Goal: Book appointment/travel/reservation

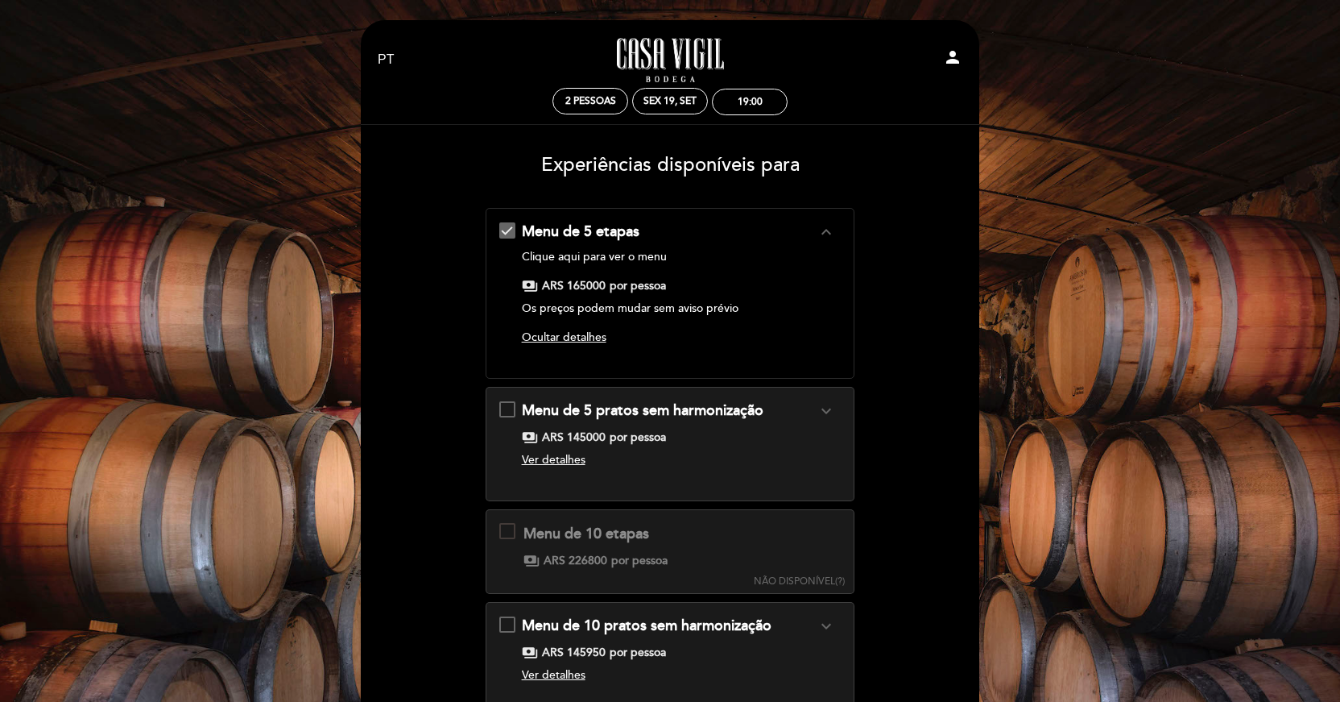
select select "pt"
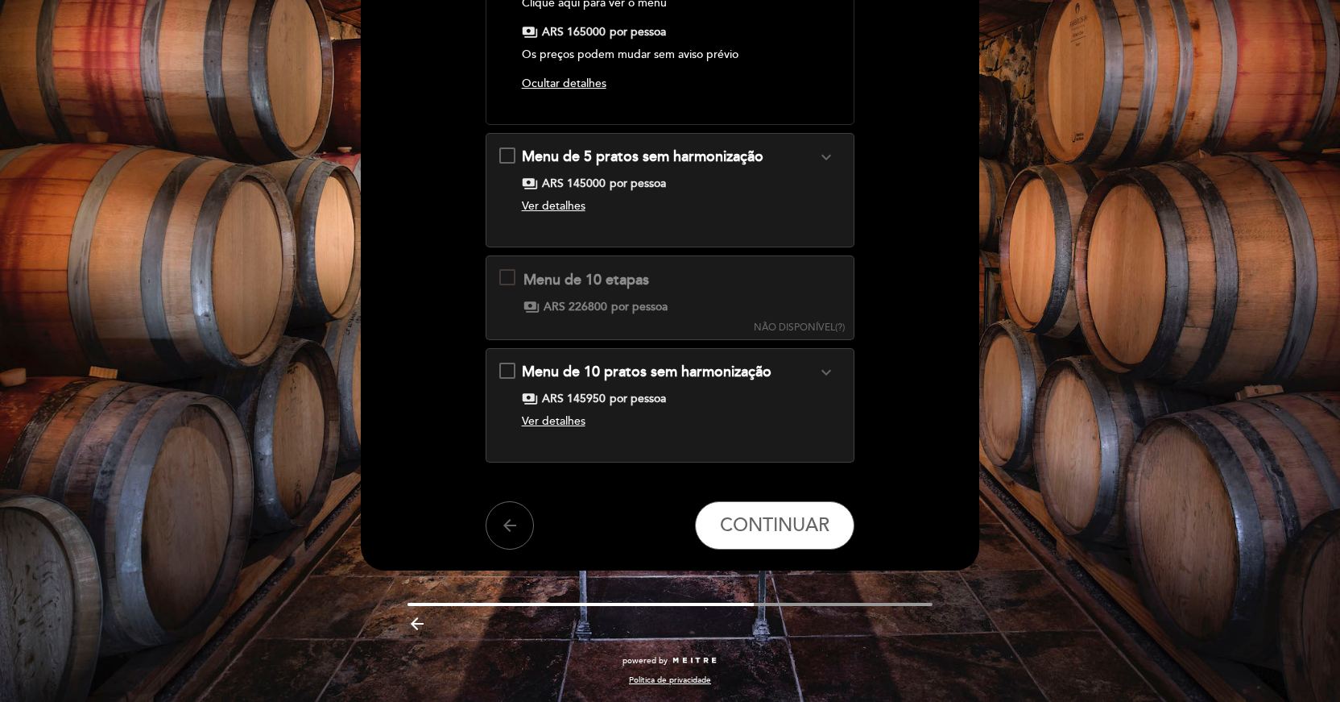
scroll to position [253, 0]
click at [749, 520] on span "CONTINUAR" at bounding box center [775, 526] width 110 height 23
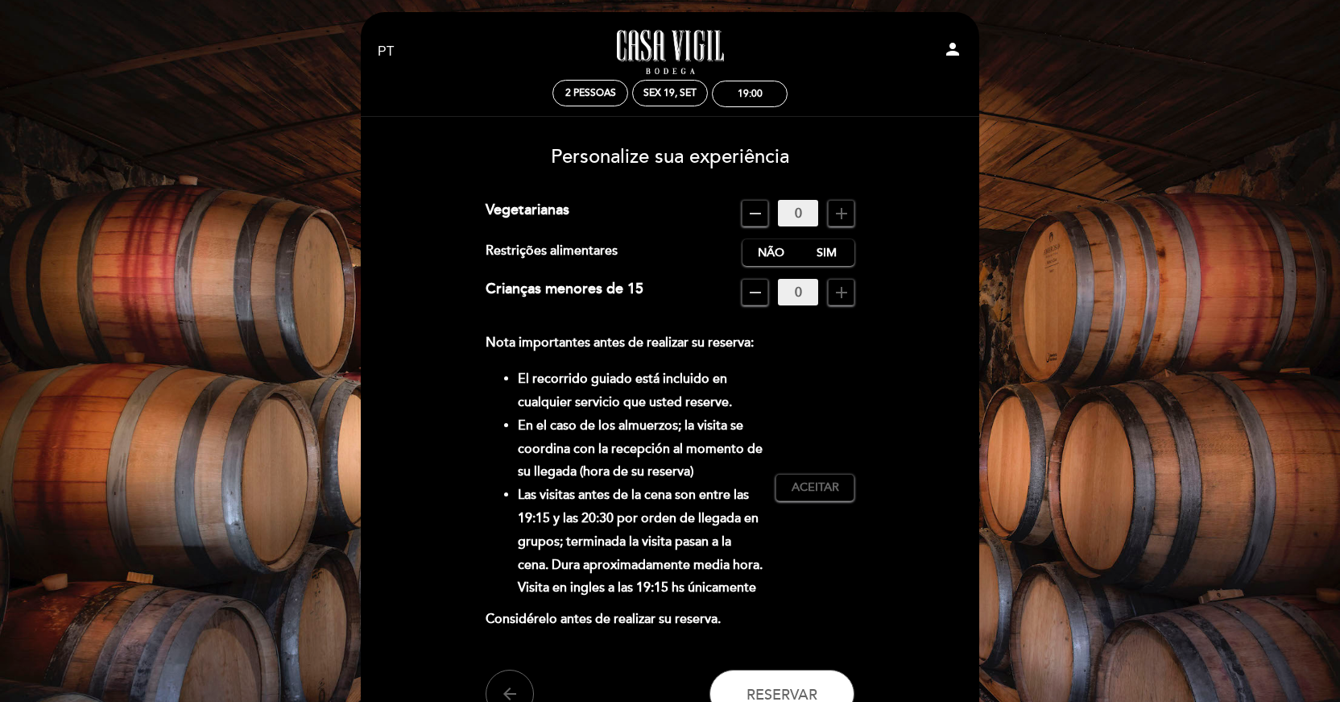
scroll to position [6, 0]
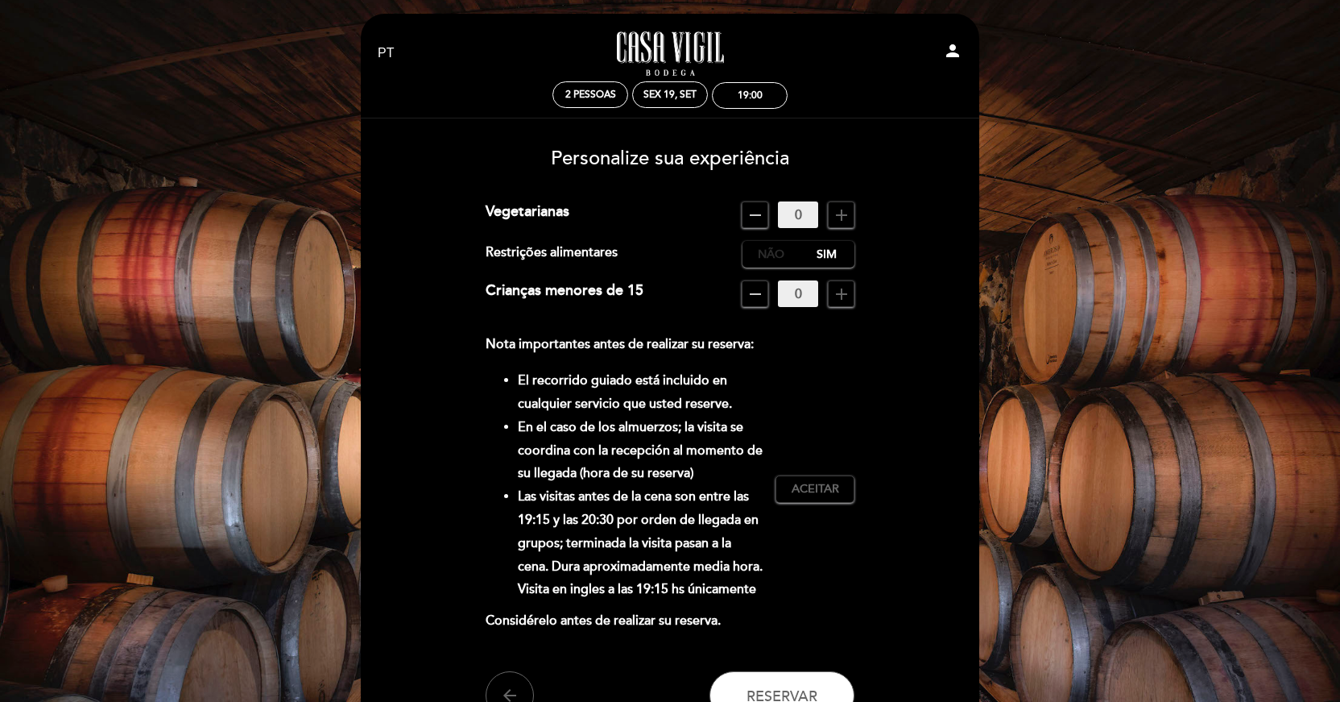
click at [773, 250] on label "Não" at bounding box center [771, 254] width 56 height 27
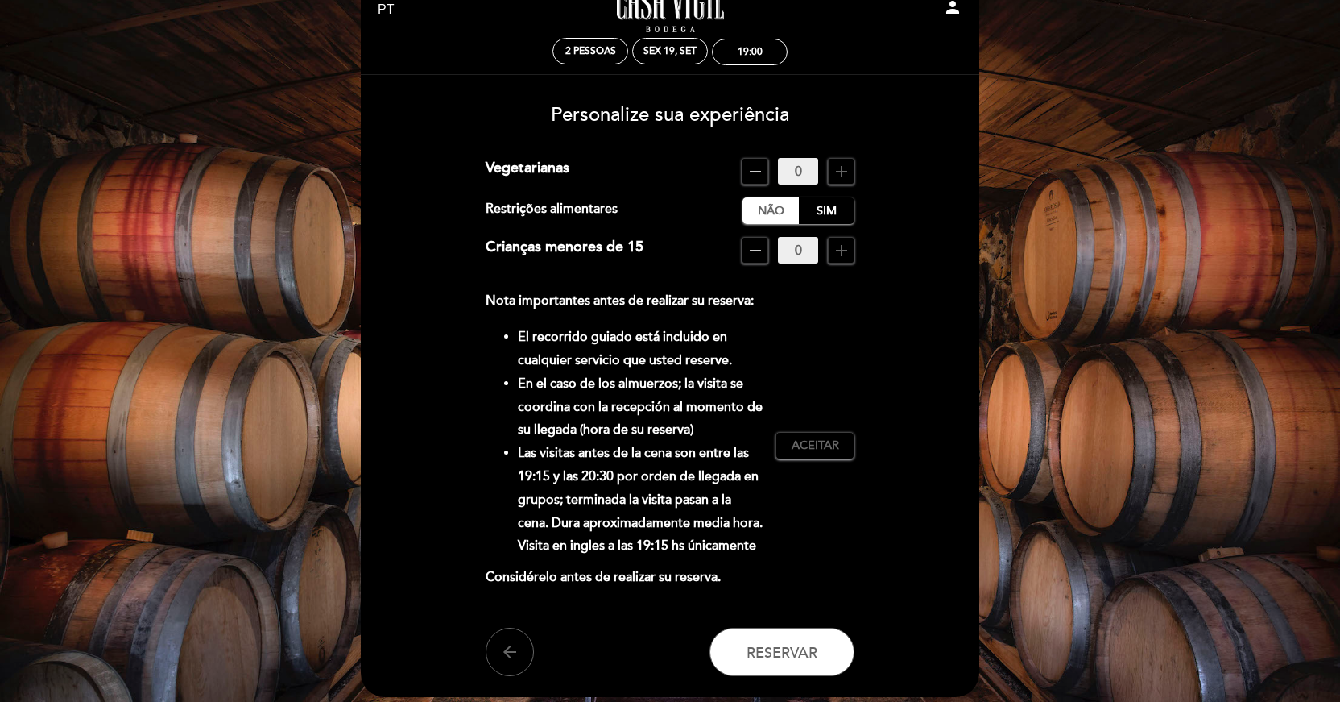
scroll to position [70, 0]
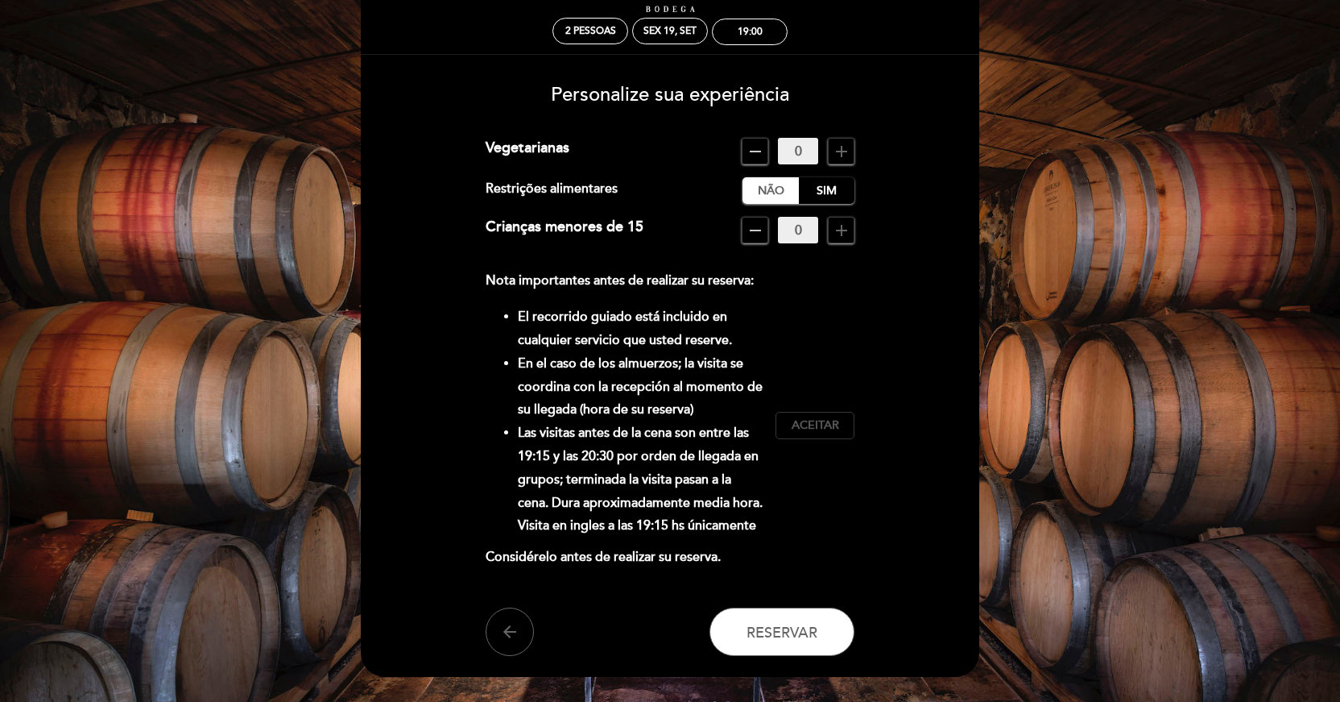
click at [825, 425] on span "Aceitar" at bounding box center [816, 425] width 48 height 17
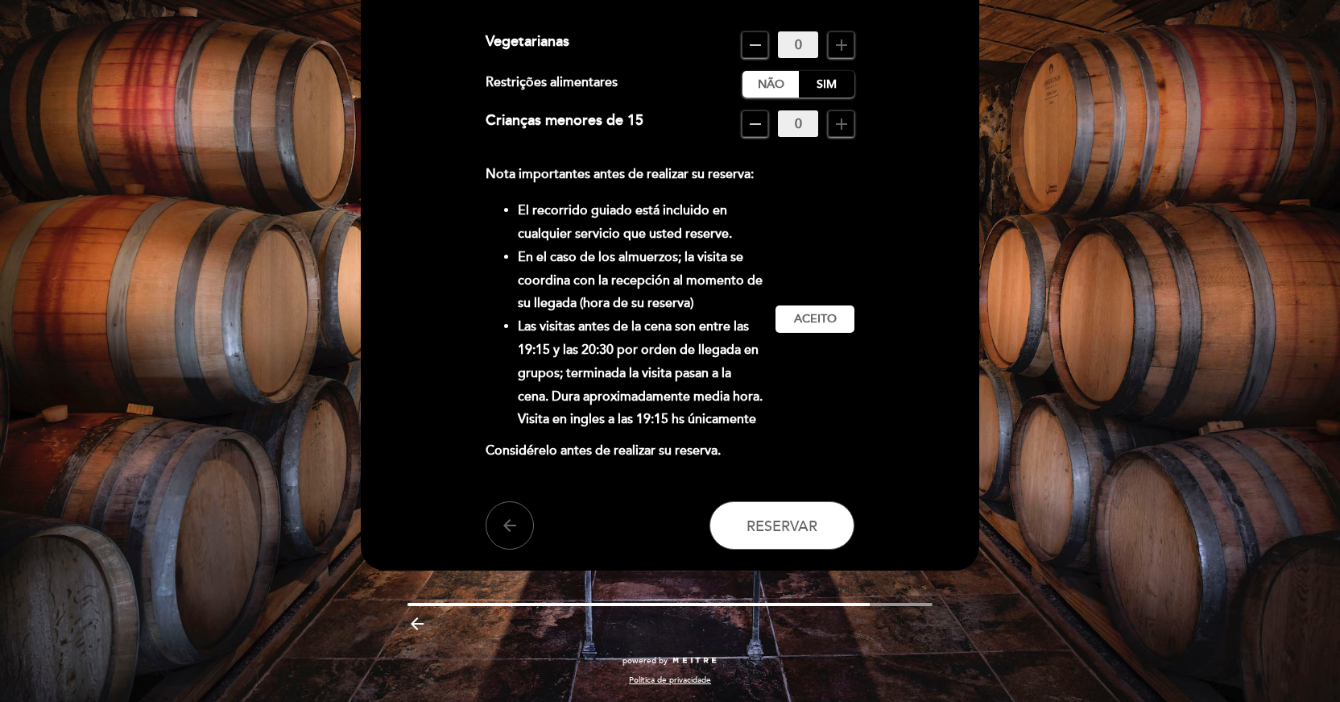
scroll to position [176, 0]
click at [781, 515] on button "Reservar" at bounding box center [782, 525] width 145 height 48
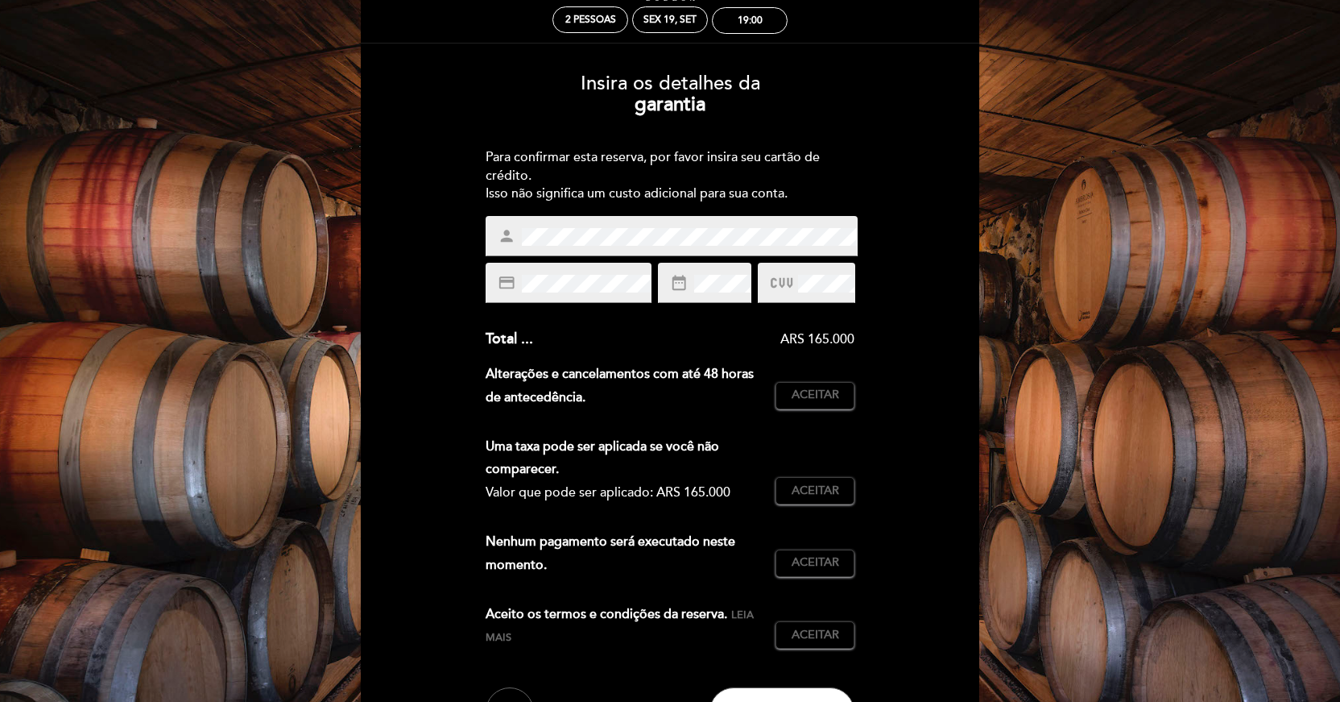
scroll to position [81, 0]
click at [756, 26] on div "19:00" at bounding box center [750, 21] width 25 height 12
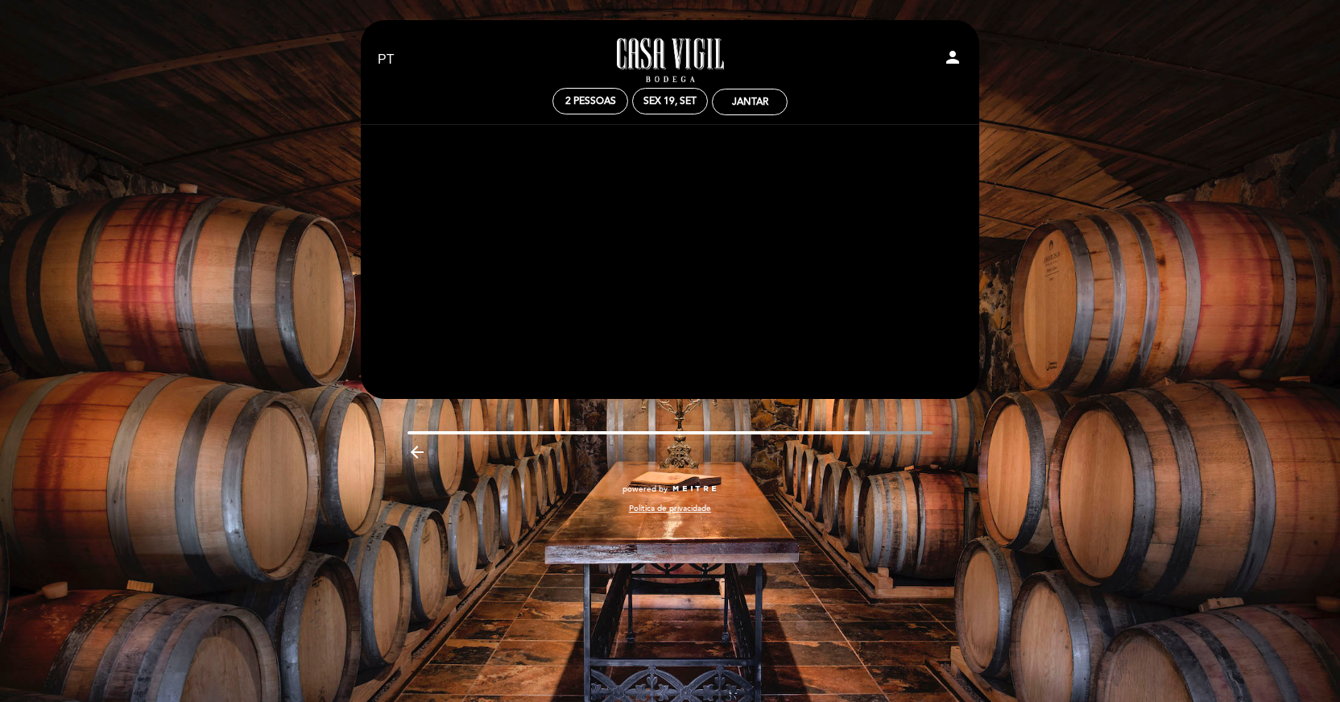
scroll to position [0, 0]
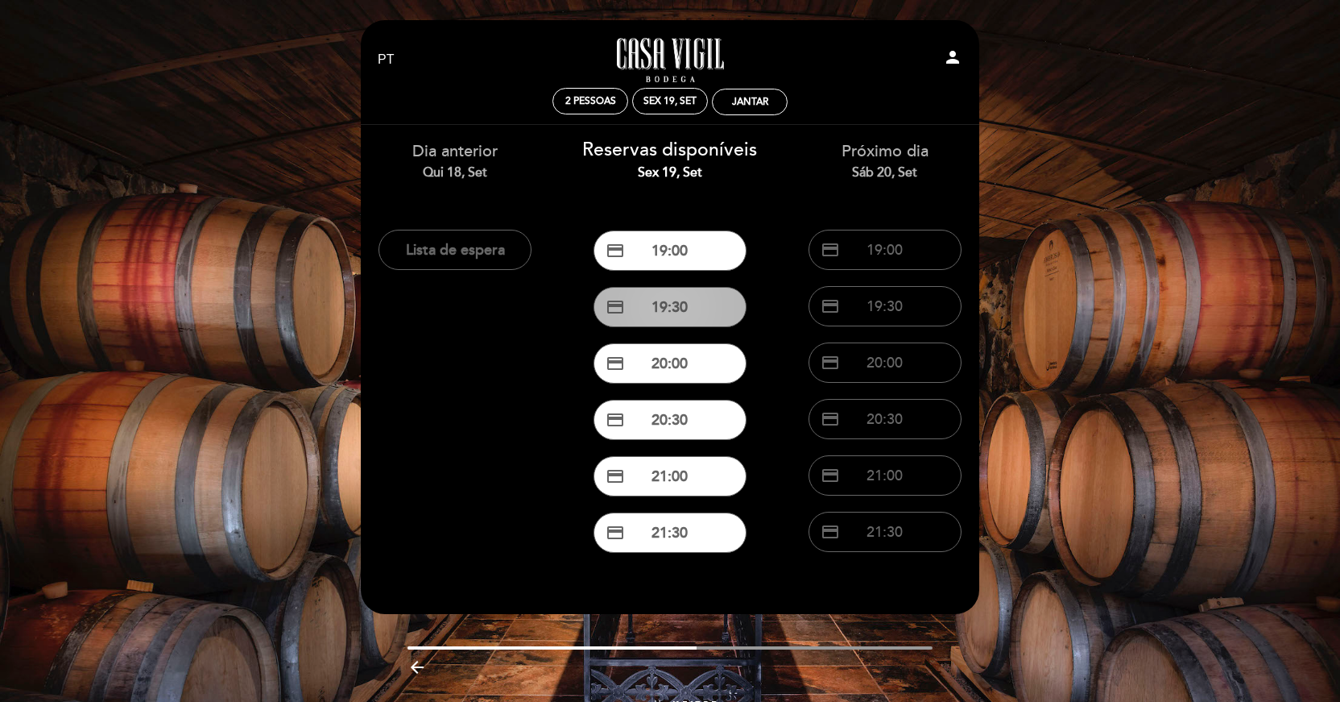
click at [673, 303] on button "credit_card 19:30" at bounding box center [670, 307] width 153 height 40
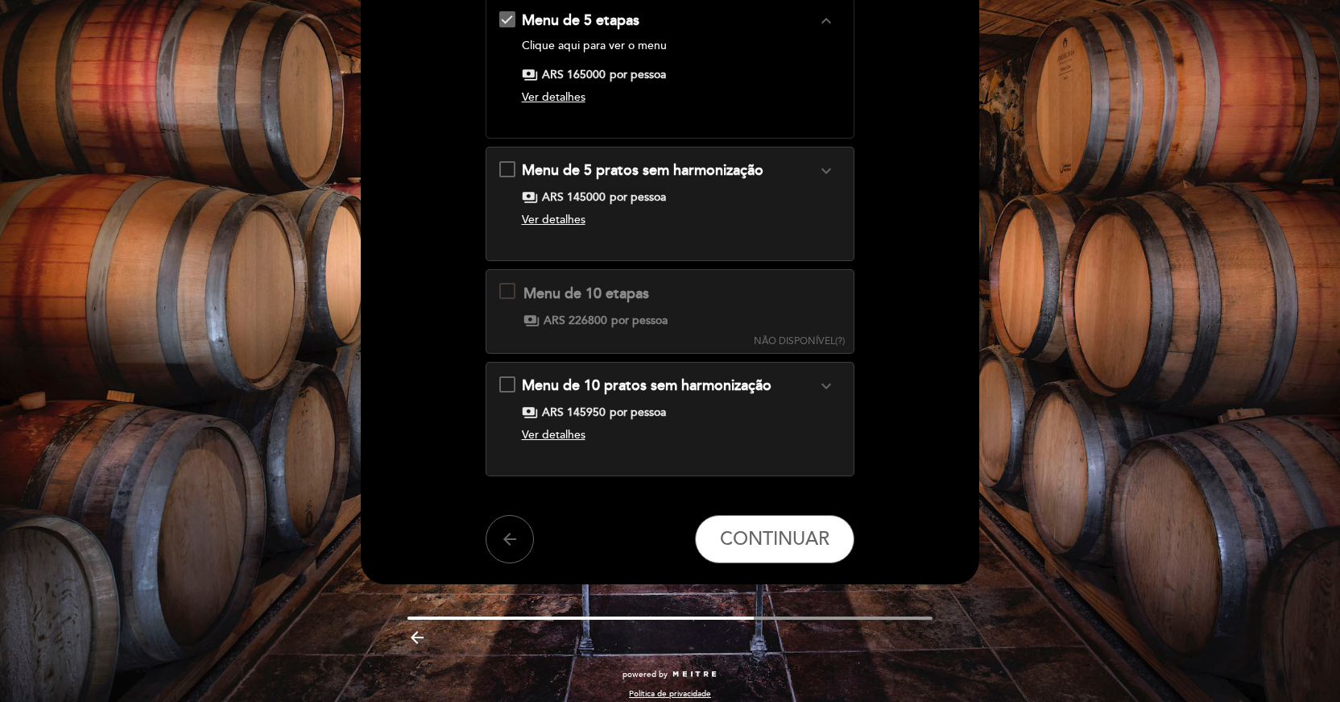
scroll to position [210, 0]
click at [775, 550] on span "CONTINUAR" at bounding box center [775, 539] width 110 height 23
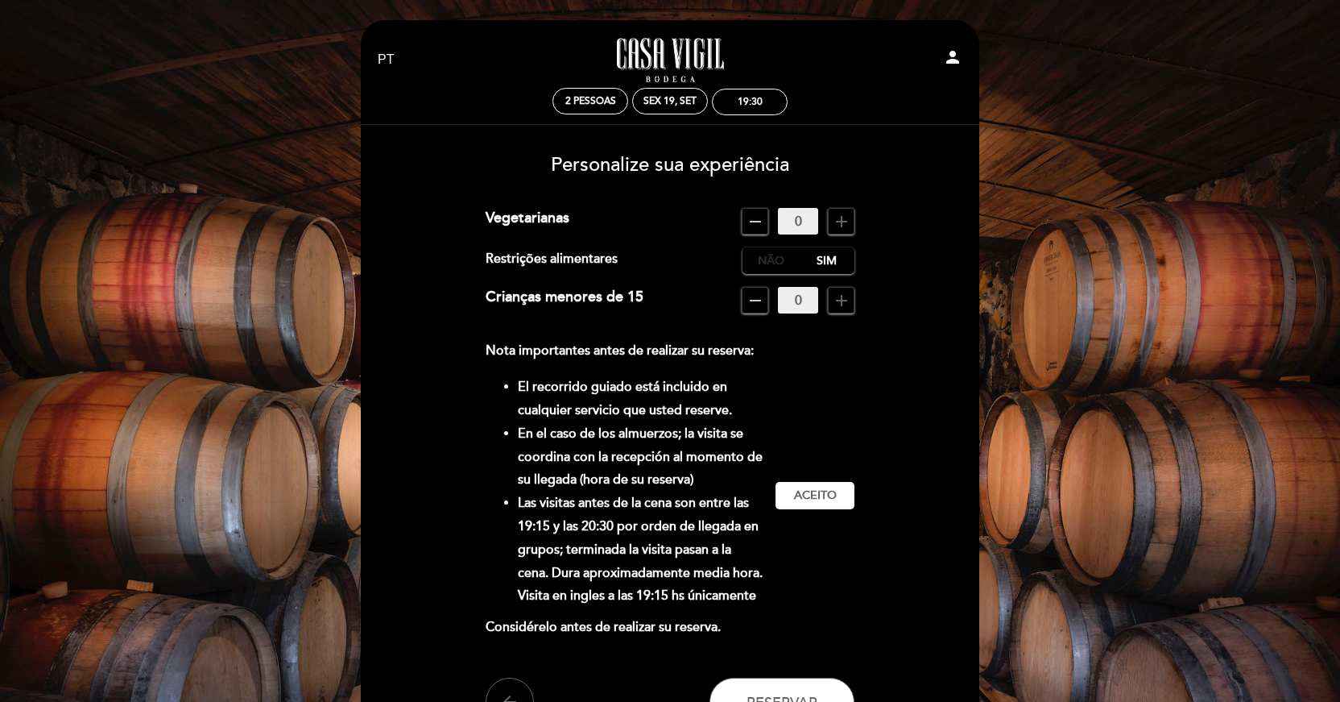
click at [776, 255] on label "Não" at bounding box center [771, 260] width 56 height 27
click at [824, 499] on span "Aceito" at bounding box center [815, 495] width 43 height 17
click at [810, 499] on span "Aceitar" at bounding box center [816, 495] width 48 height 17
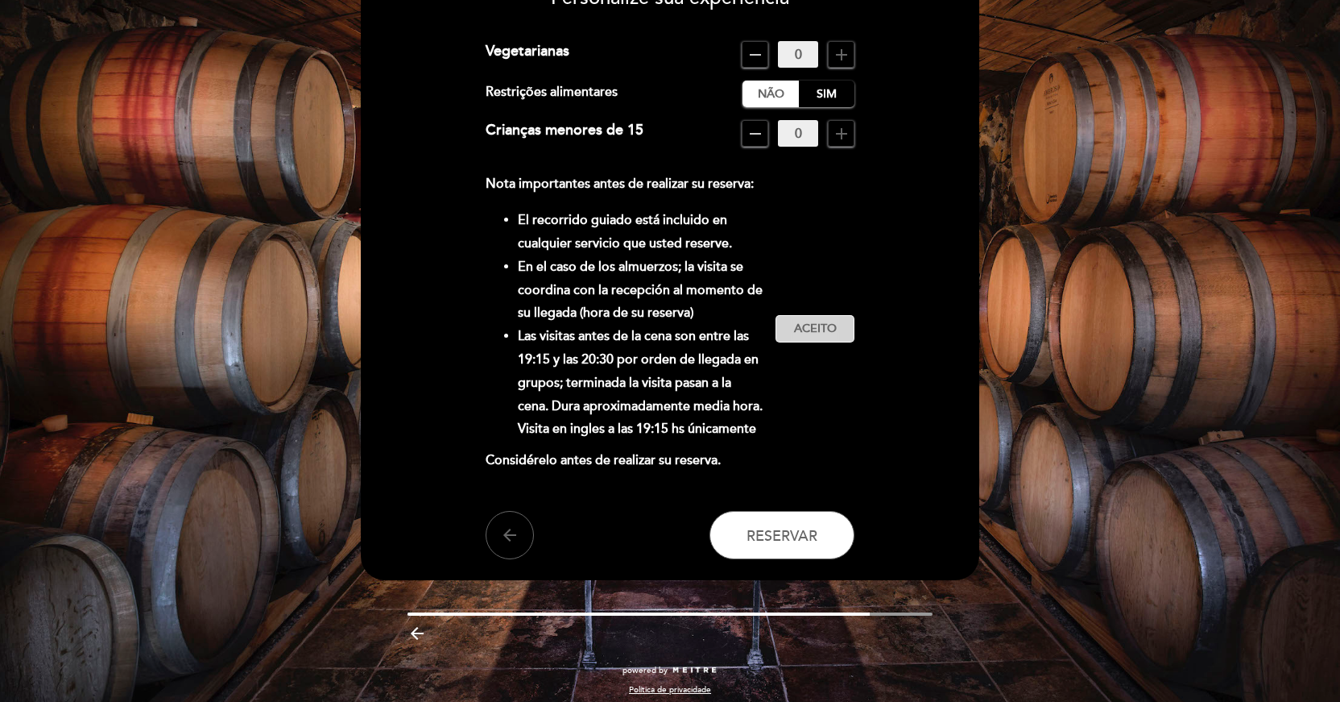
scroll to position [176, 0]
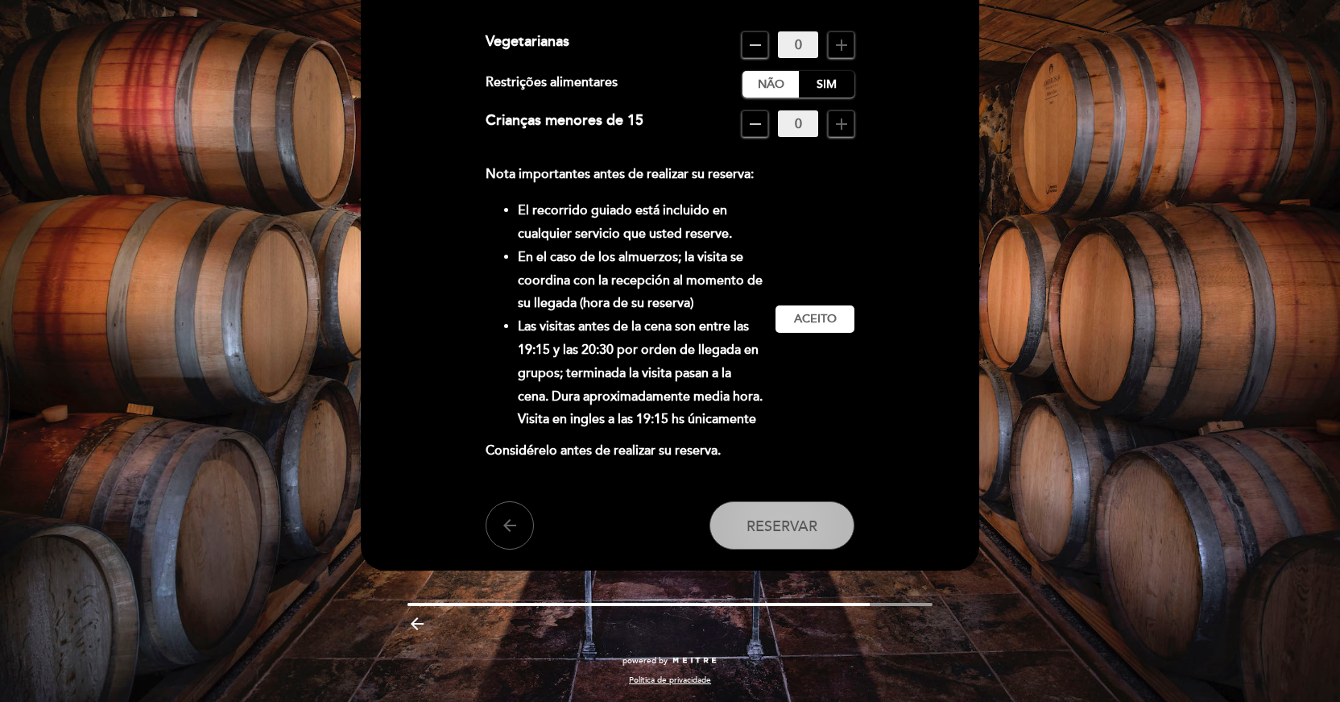
click at [790, 545] on button "Reservar" at bounding box center [782, 525] width 145 height 48
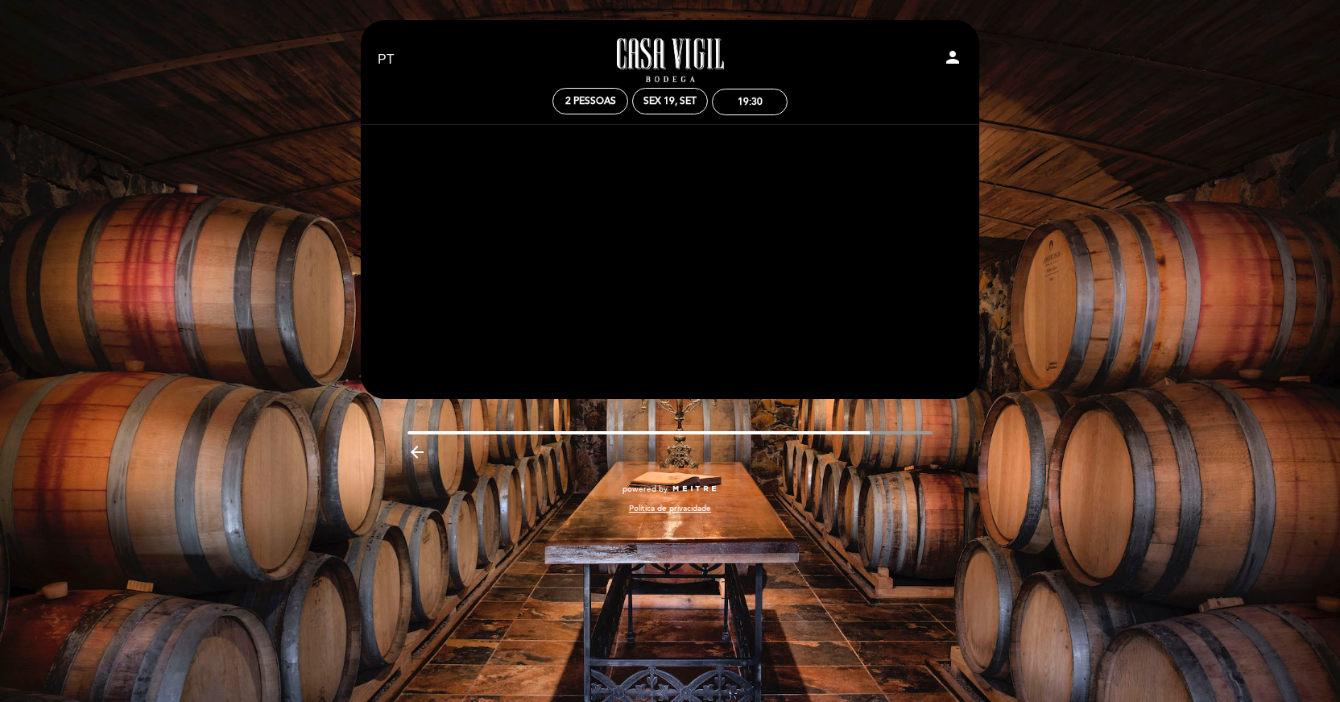
scroll to position [0, 0]
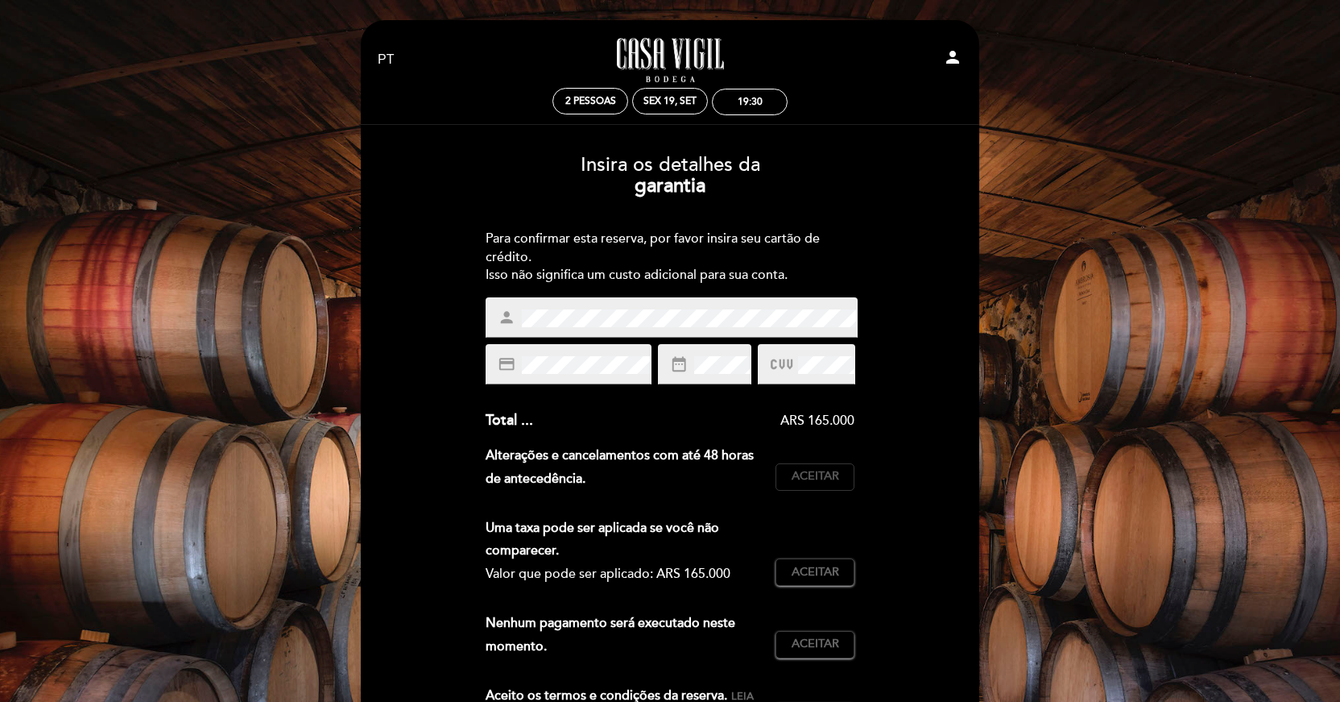
click at [809, 470] on span "Aceitar" at bounding box center [816, 476] width 48 height 17
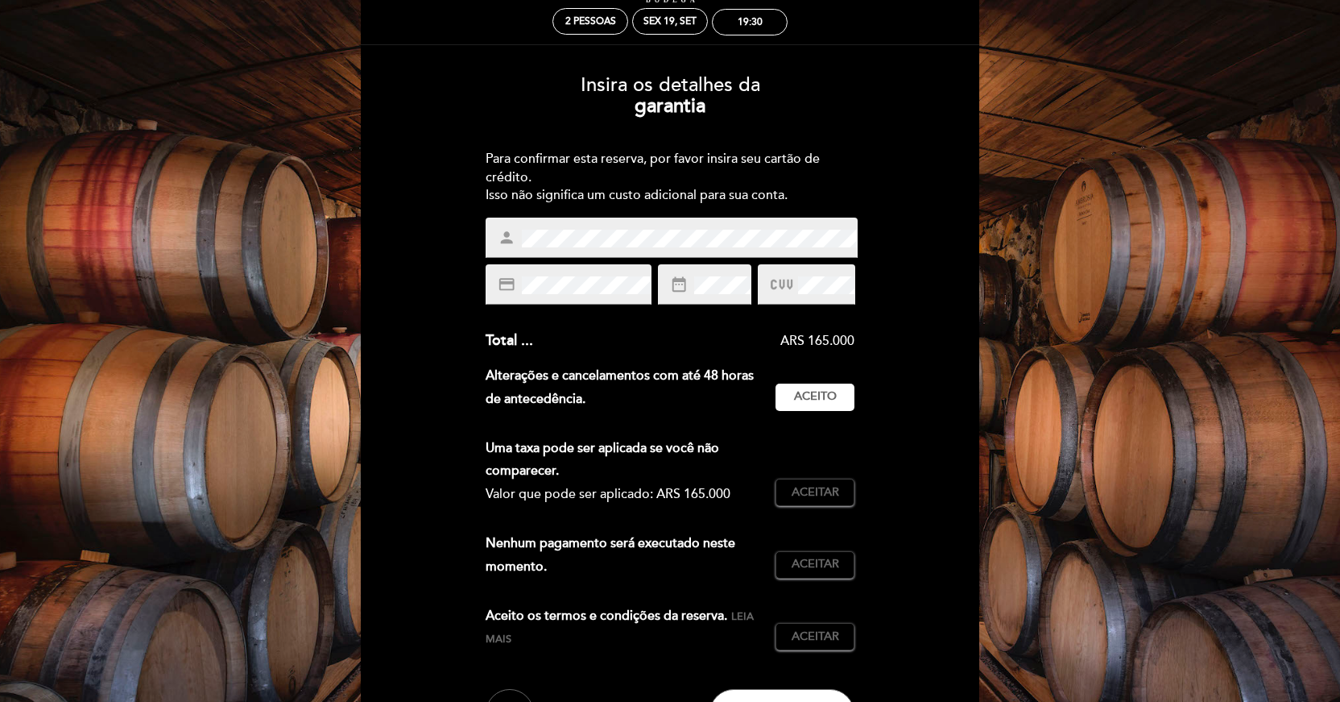
scroll to position [79, 0]
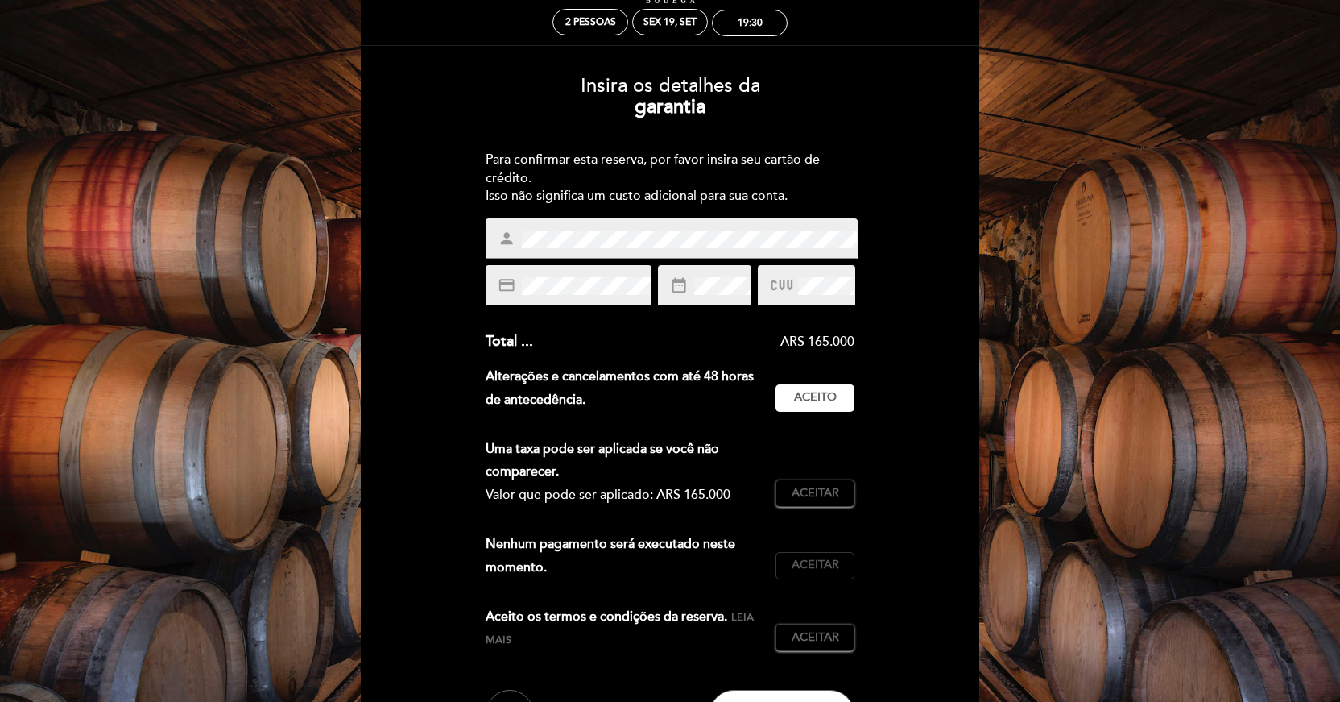
click at [804, 561] on span "Aceitar" at bounding box center [816, 565] width 48 height 17
click at [823, 488] on span "Aceitar" at bounding box center [816, 493] width 48 height 17
click at [828, 644] on span "Aceitar" at bounding box center [816, 637] width 48 height 17
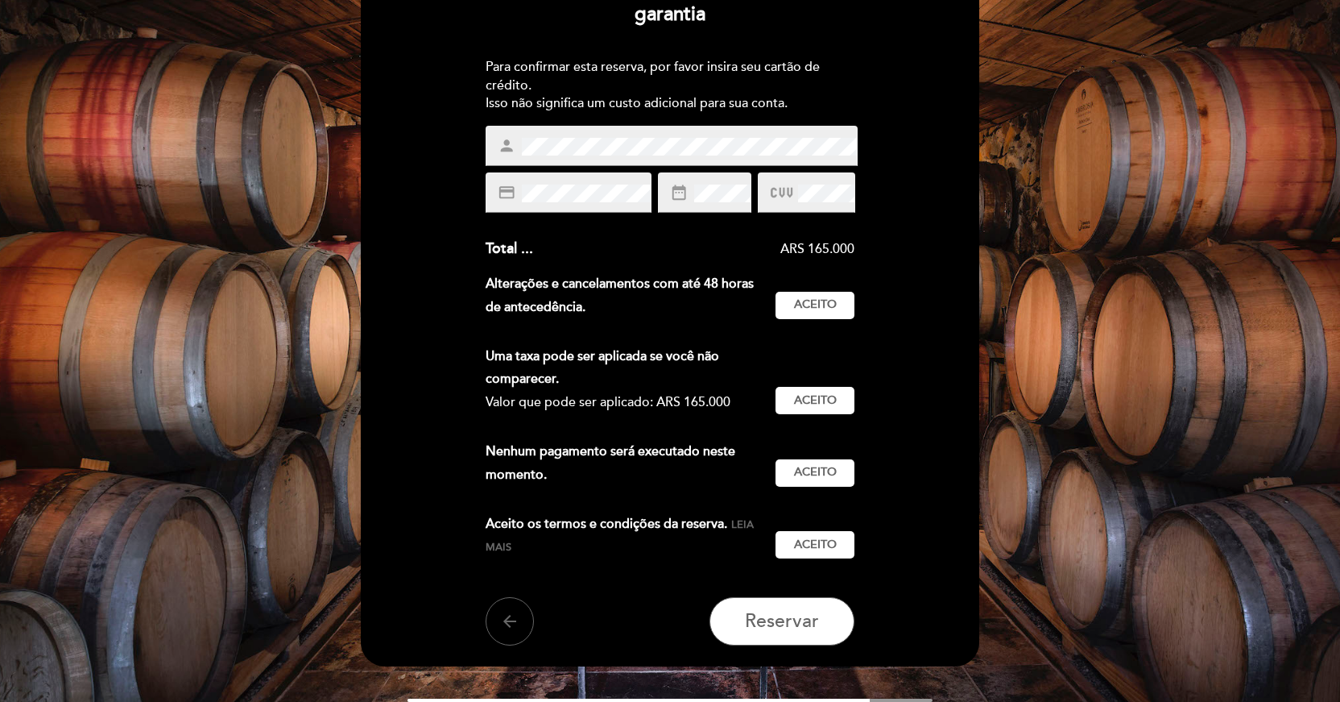
scroll to position [172, 0]
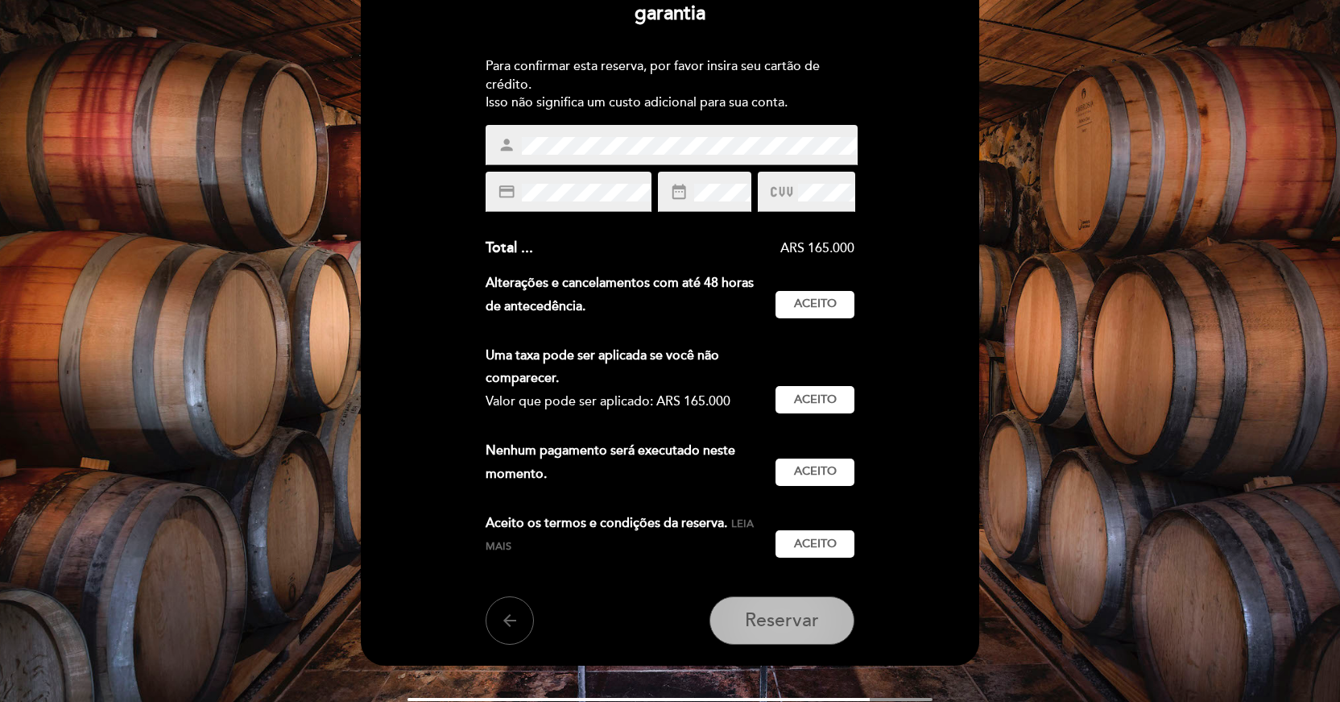
click at [803, 606] on button "Reservar" at bounding box center [782, 620] width 145 height 48
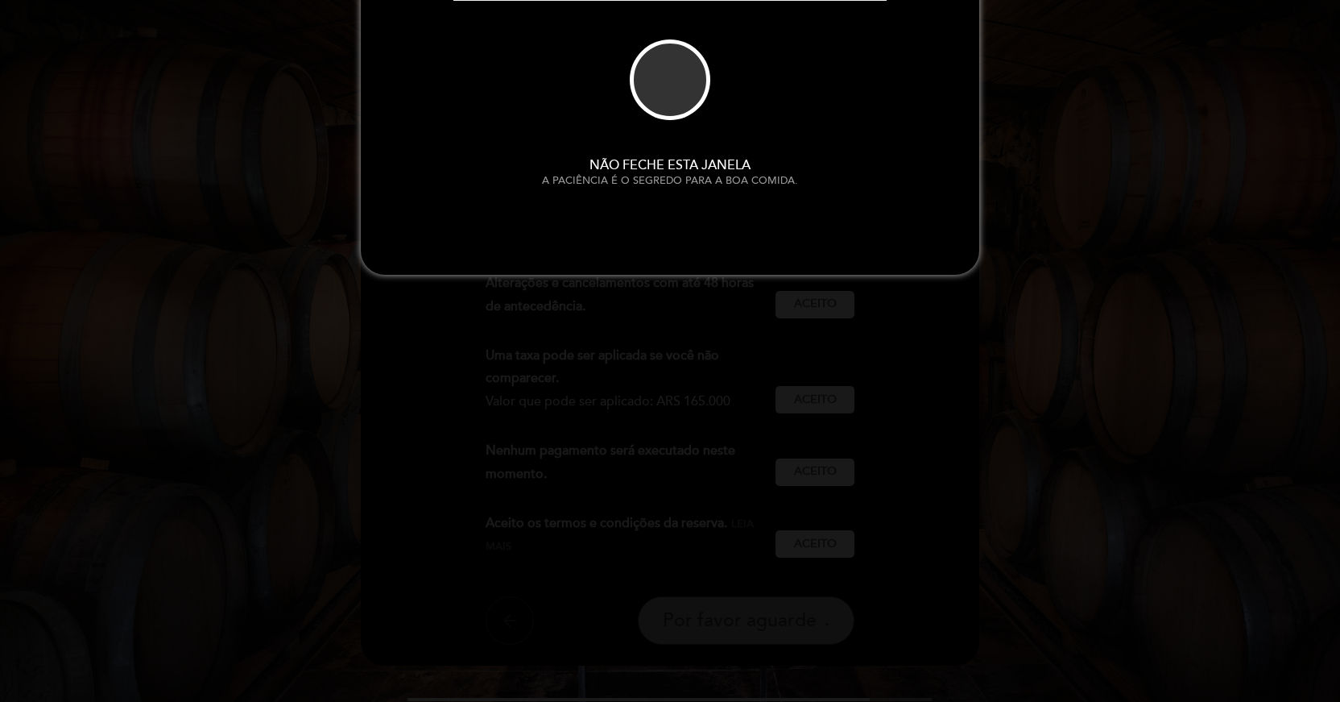
scroll to position [0, 0]
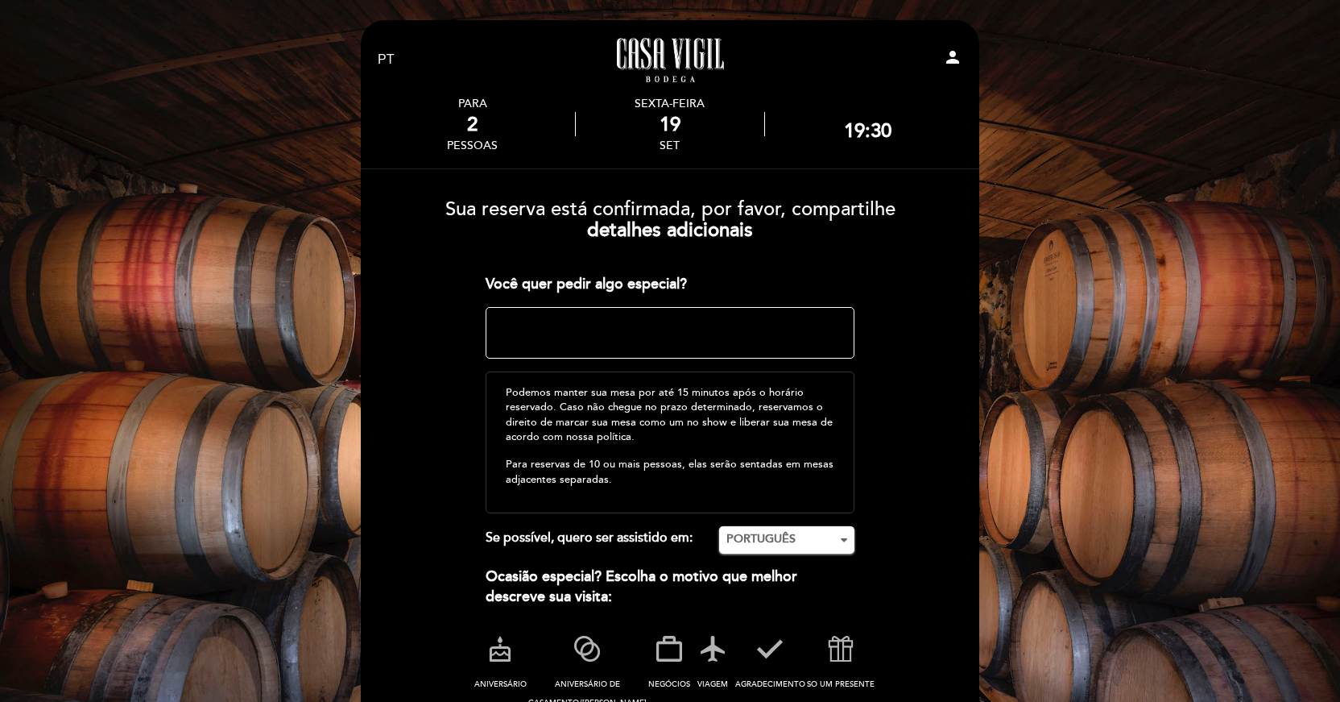
click at [684, 337] on textarea at bounding box center [671, 333] width 370 height 52
type textarea "E"
paste textarea "Este es nuestro décimo aniversario de bodas."
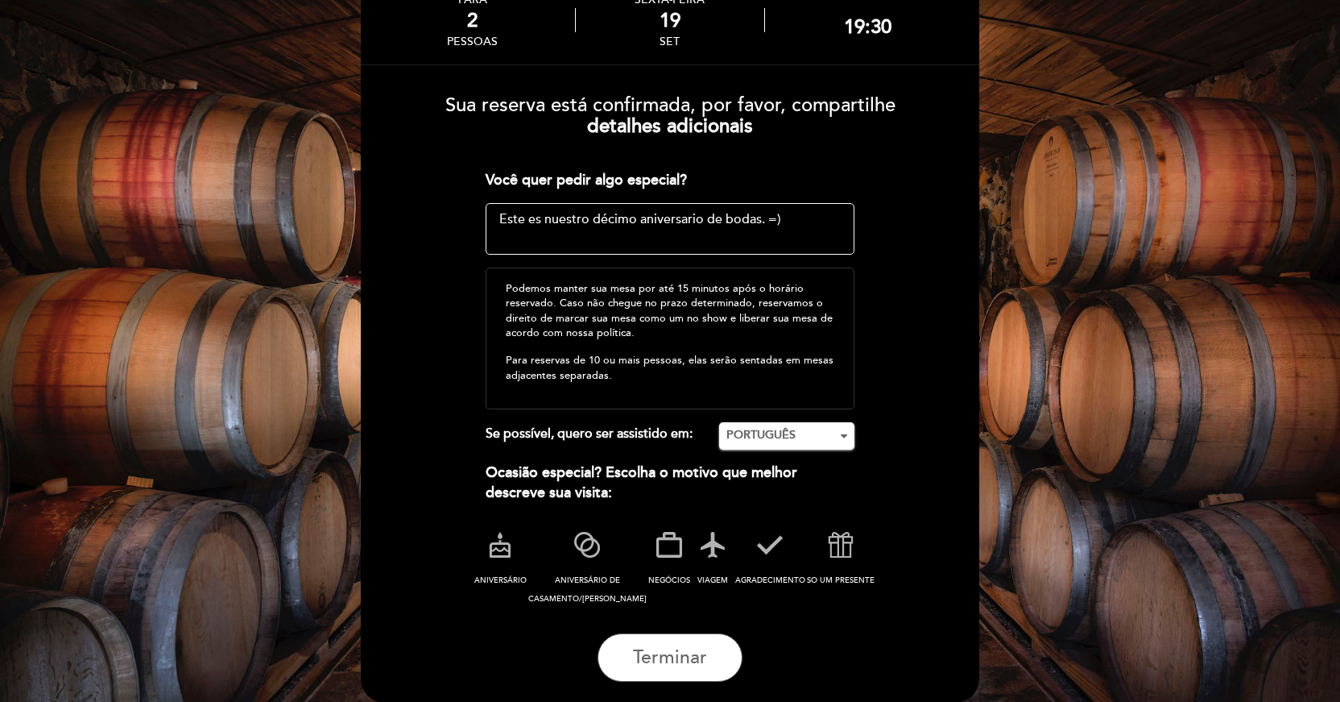
scroll to position [129, 0]
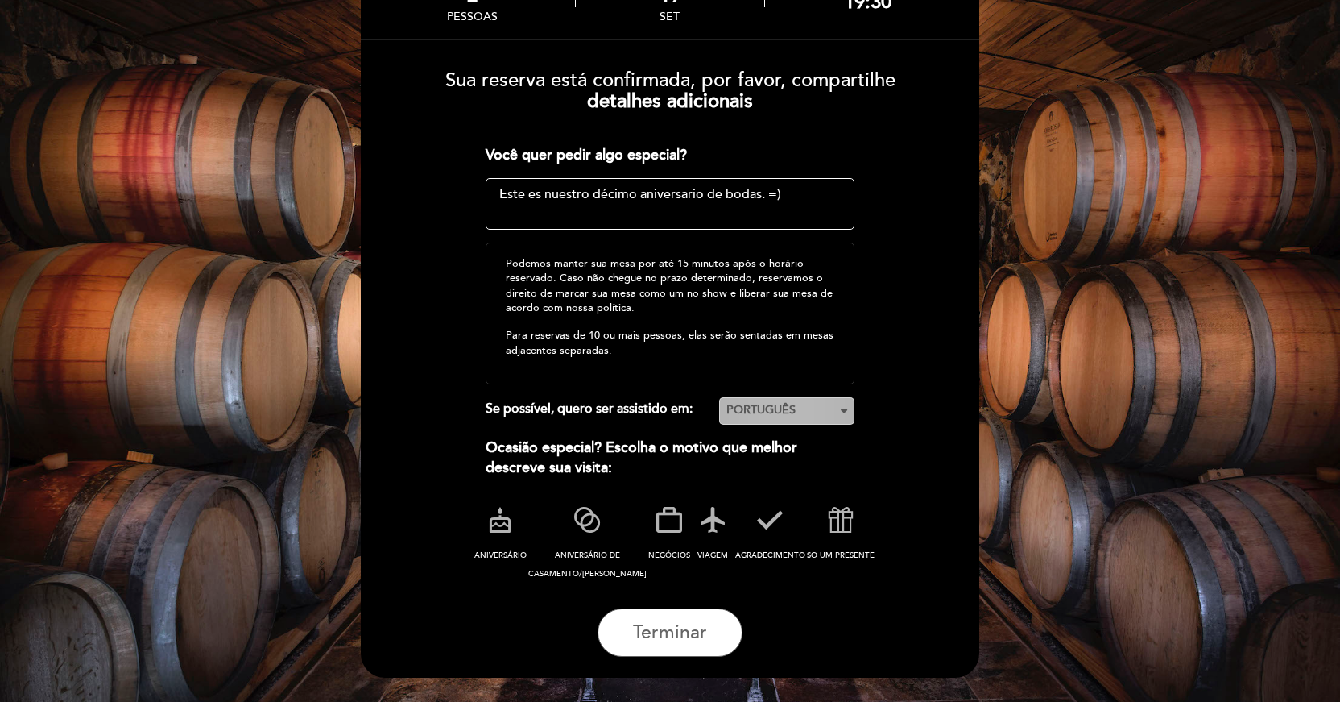
type textarea "Este es nuestro décimo aniversario de bodas. =)"
click at [837, 415] on span "PORTUGUÊS" at bounding box center [787, 410] width 121 height 16
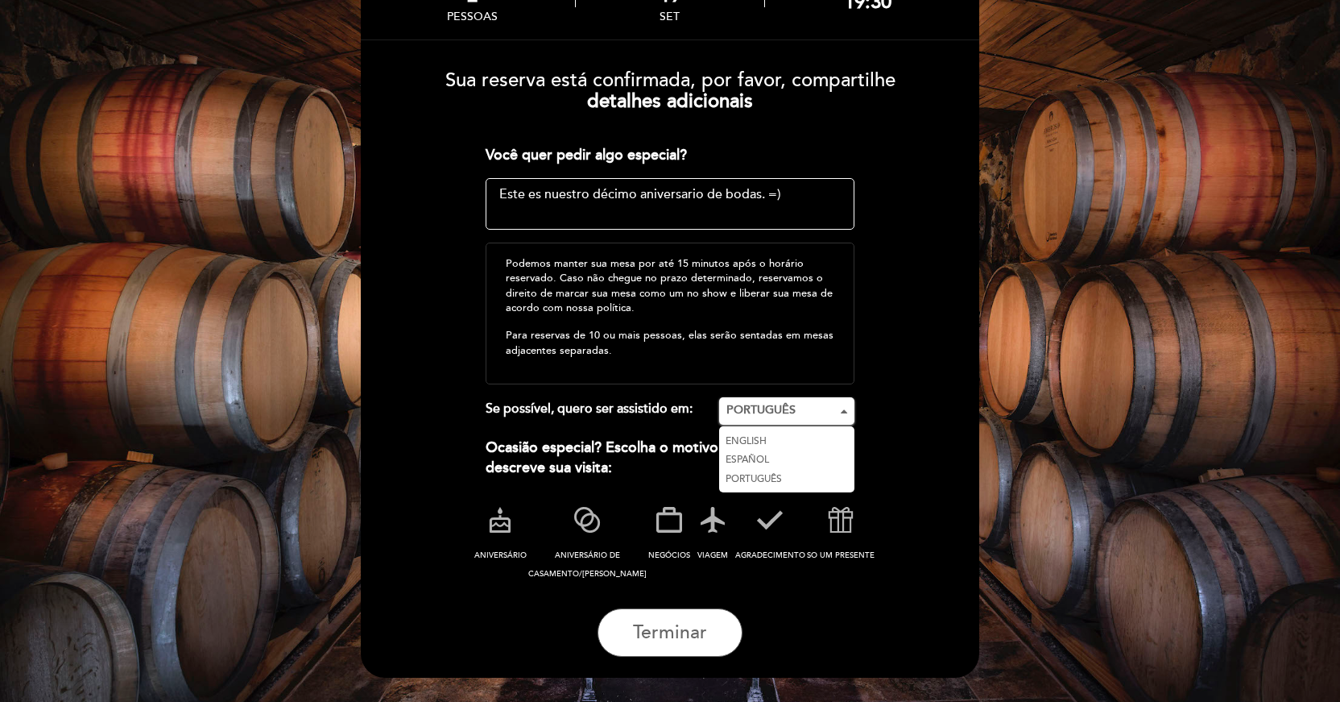
click at [760, 438] on link "ENGLISH" at bounding box center [786, 441] width 135 height 19
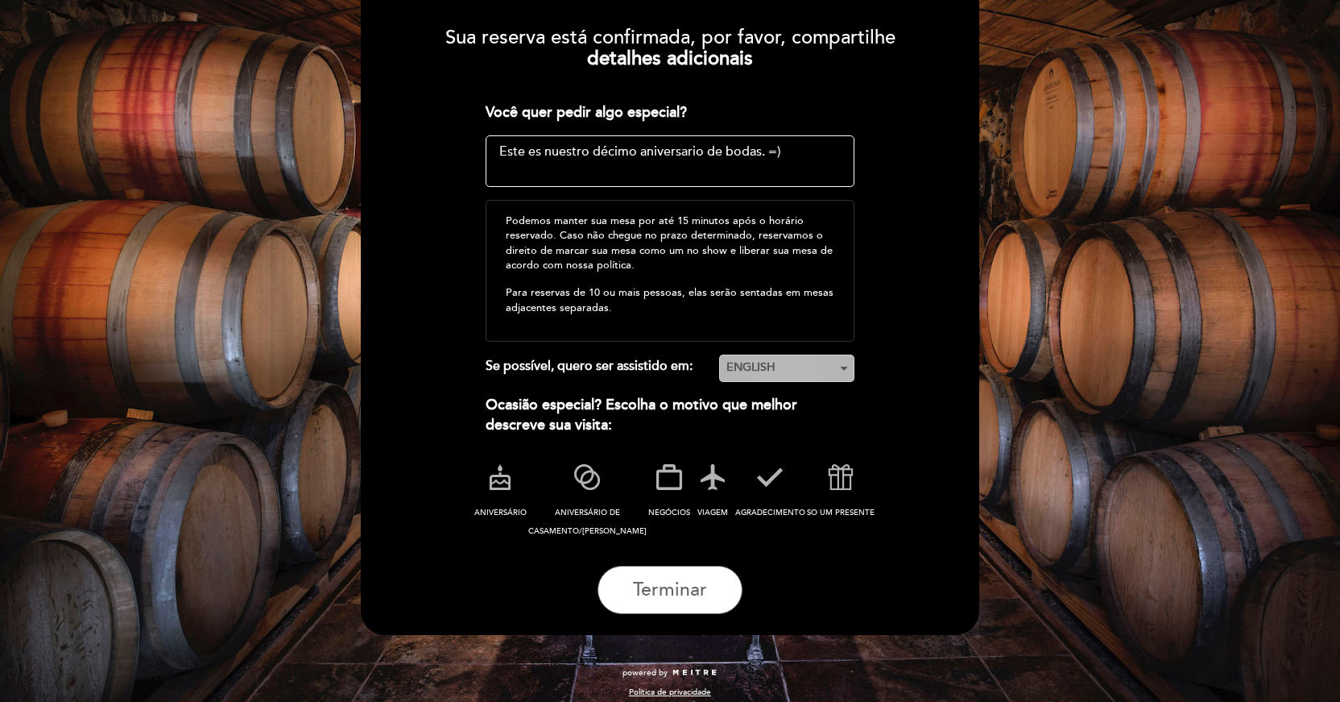
click at [816, 361] on span "ENGLISH" at bounding box center [787, 367] width 121 height 16
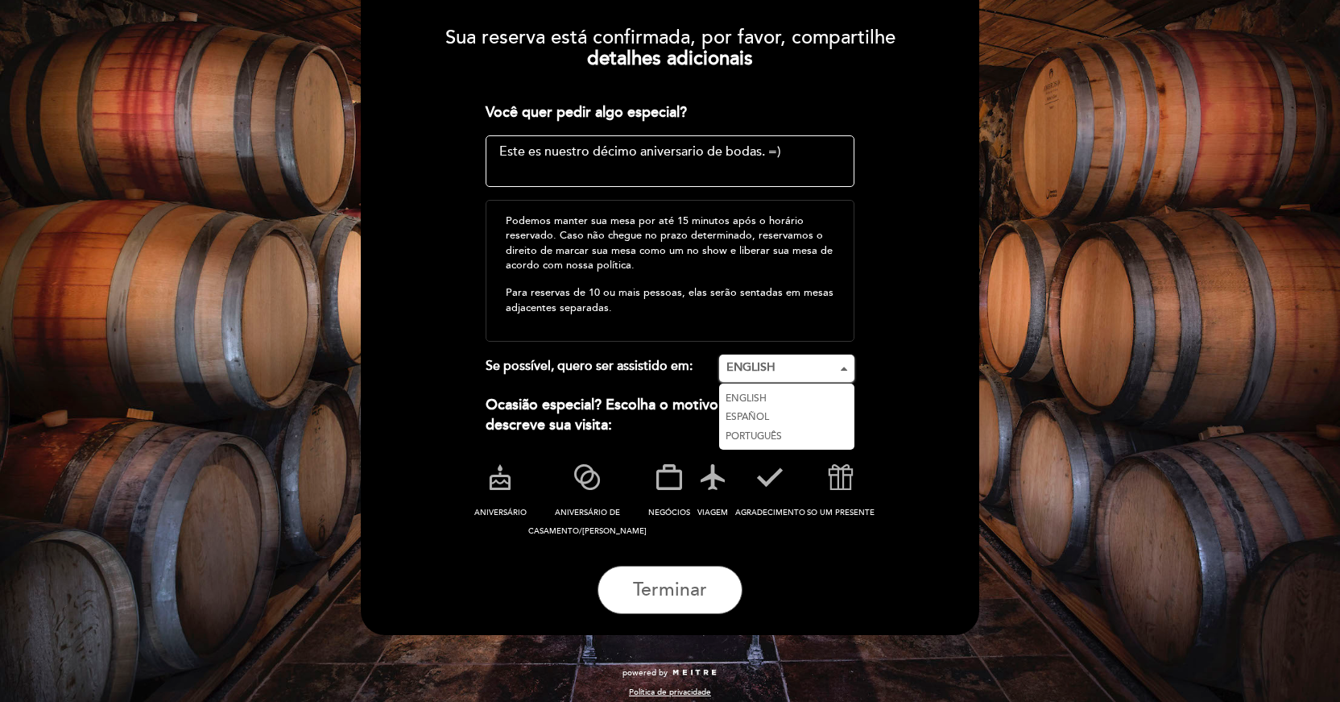
click at [770, 410] on link "ESPAÑOL" at bounding box center [786, 417] width 135 height 19
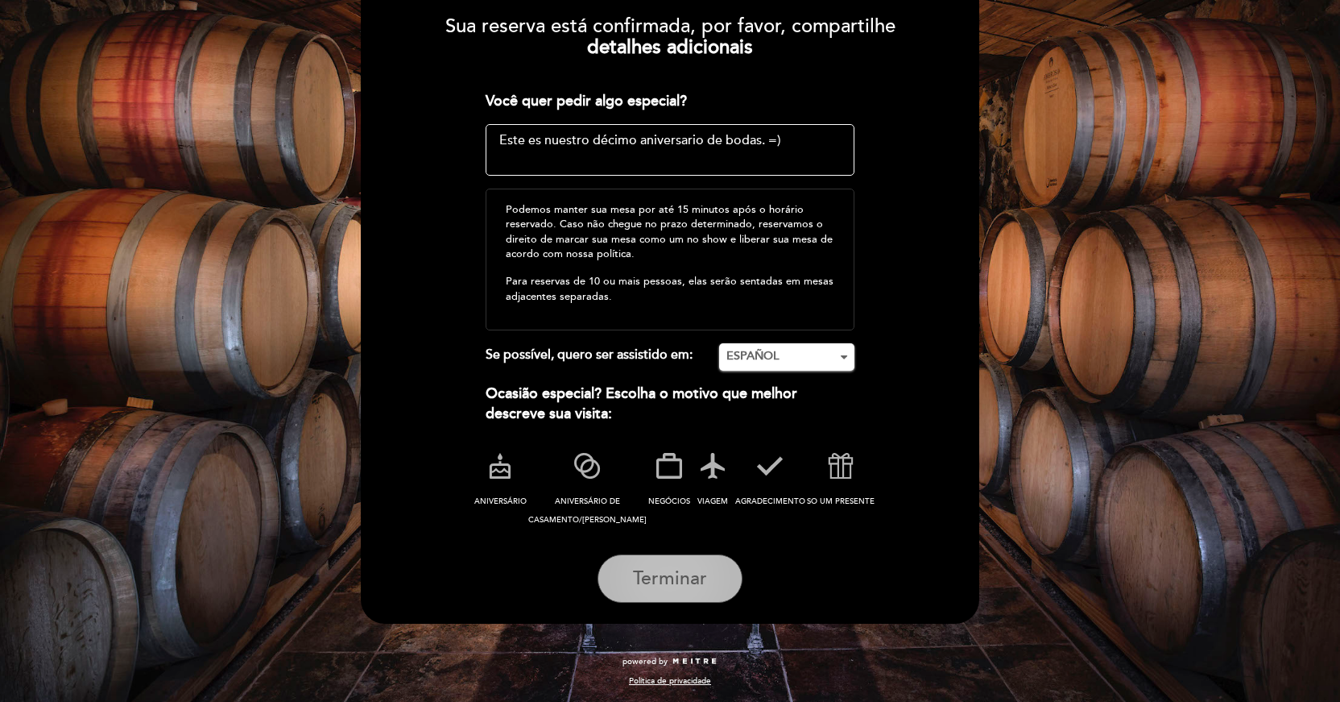
click at [690, 570] on span "Terminar" at bounding box center [670, 578] width 74 height 23
